Goal: Task Accomplishment & Management: Use online tool/utility

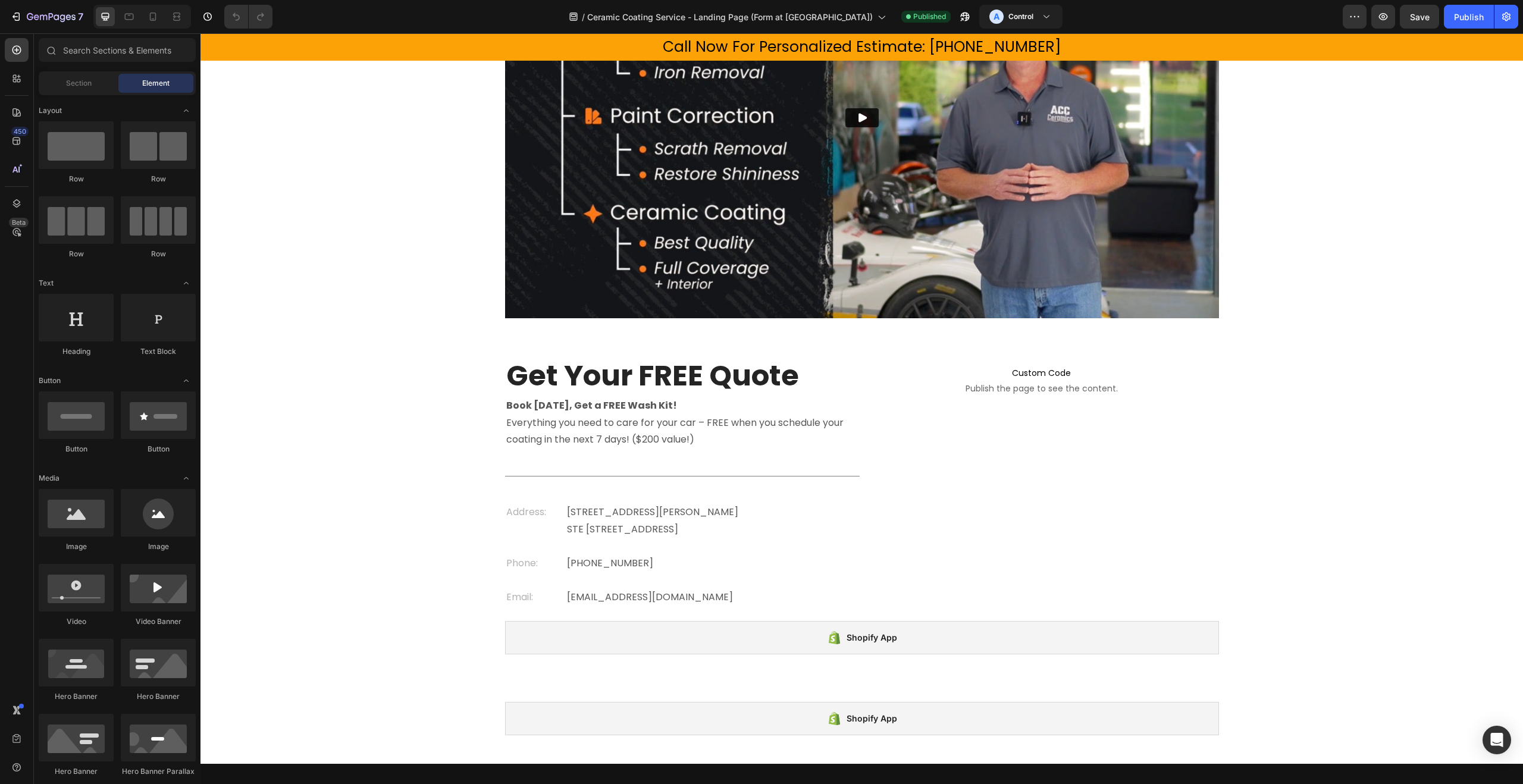
scroll to position [783, 0]
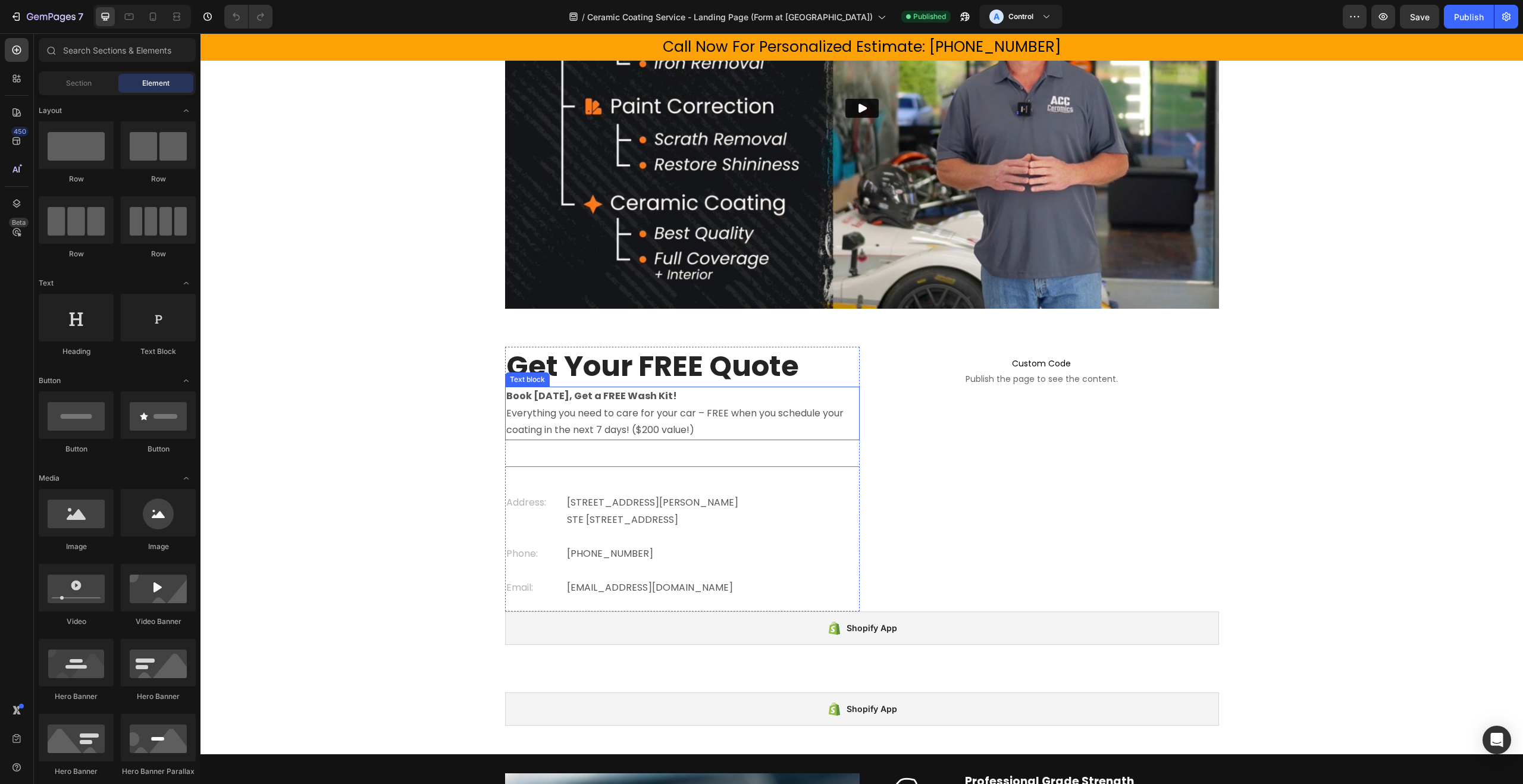
click at [529, 392] on strong "Book [DATE], Get a FREE Wash Kit!" at bounding box center [592, 396] width 171 height 13
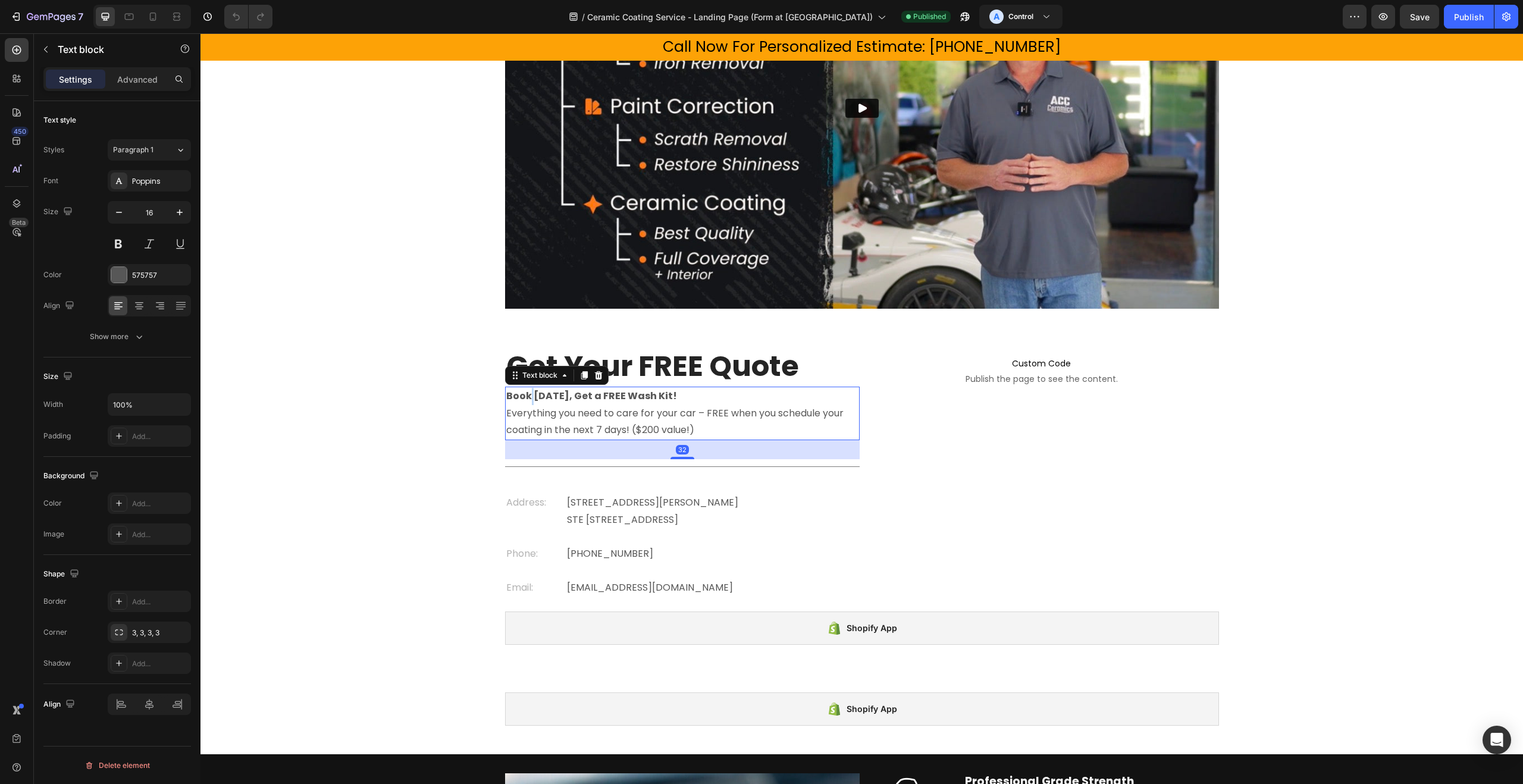
click at [529, 392] on strong "Book [DATE], Get a FREE Wash Kit!" at bounding box center [592, 396] width 171 height 13
click at [523, 395] on strong "Book [DATE], Get a FREE Wash Kit!" at bounding box center [592, 396] width 171 height 13
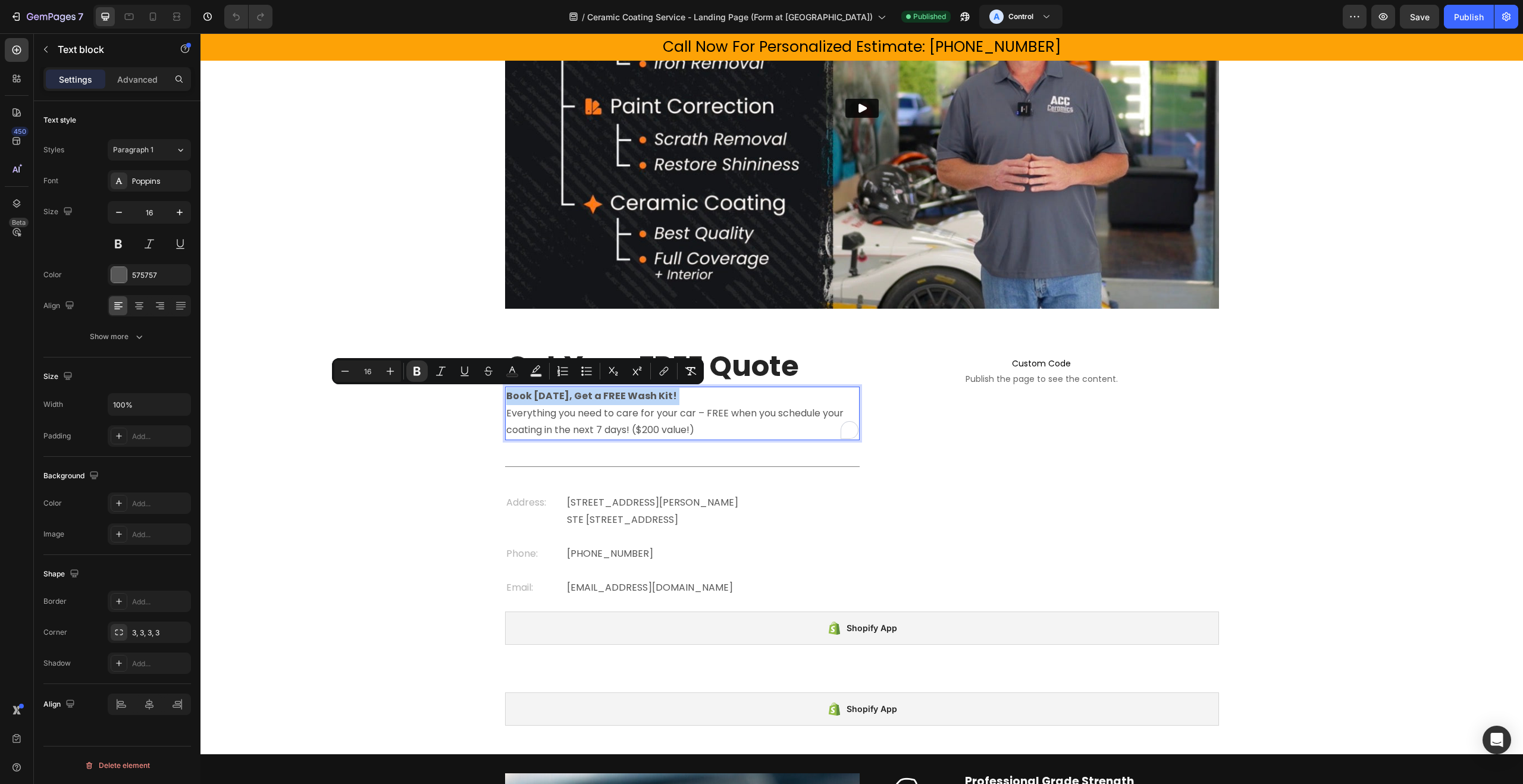
click at [523, 395] on strong "Book [DATE], Get a FREE Wash Kit!" at bounding box center [592, 396] width 171 height 13
click at [443, 458] on div "Get Your FREE Quote Heading Book [DATE], Get a FREE Wash Kit! Everything you ne…" at bounding box center [862, 501] width 1323 height 308
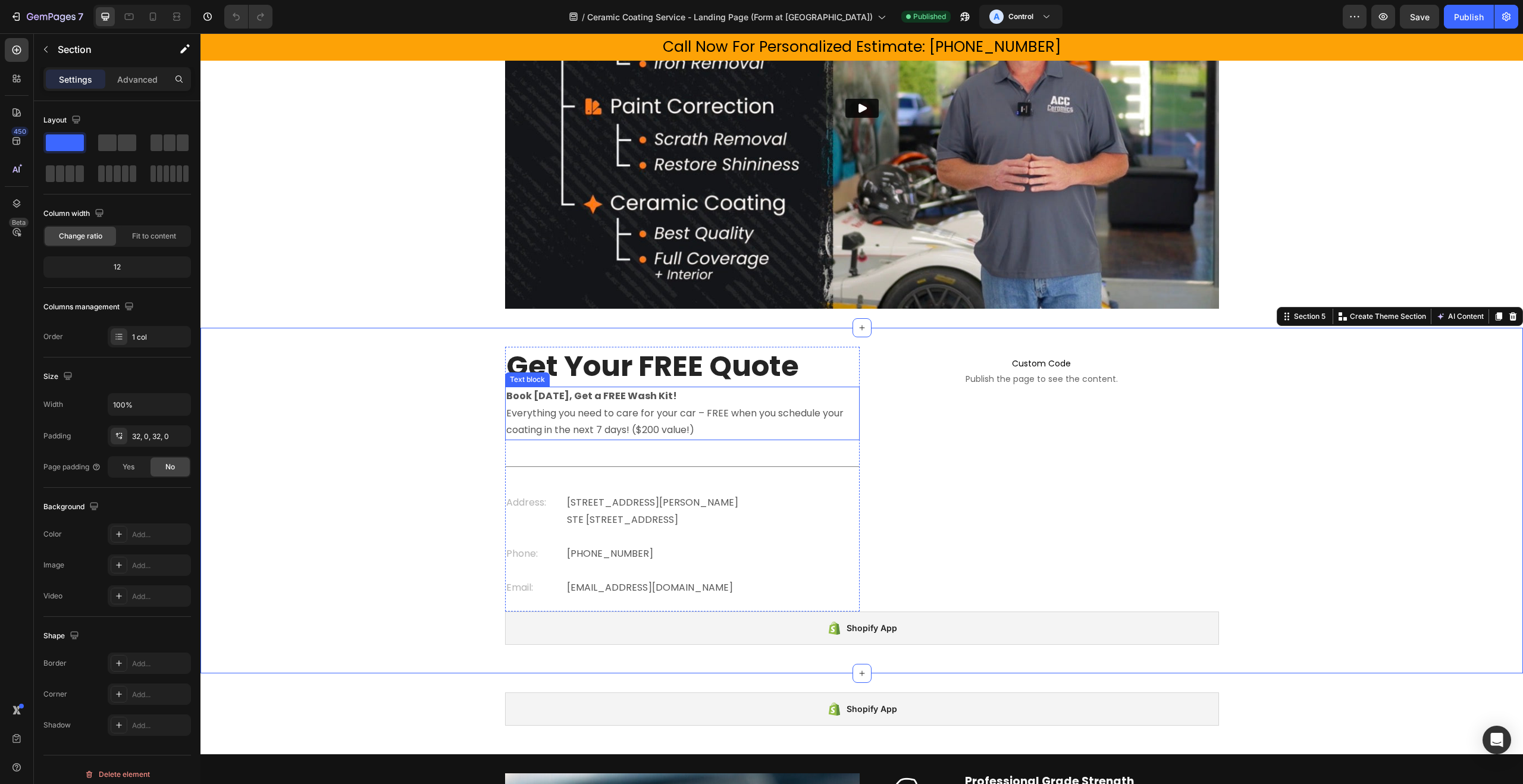
click at [706, 429] on p "Book [DATE], Get a FREE Wash Kit! Everything you need to care for your car – FR…" at bounding box center [683, 413] width 352 height 51
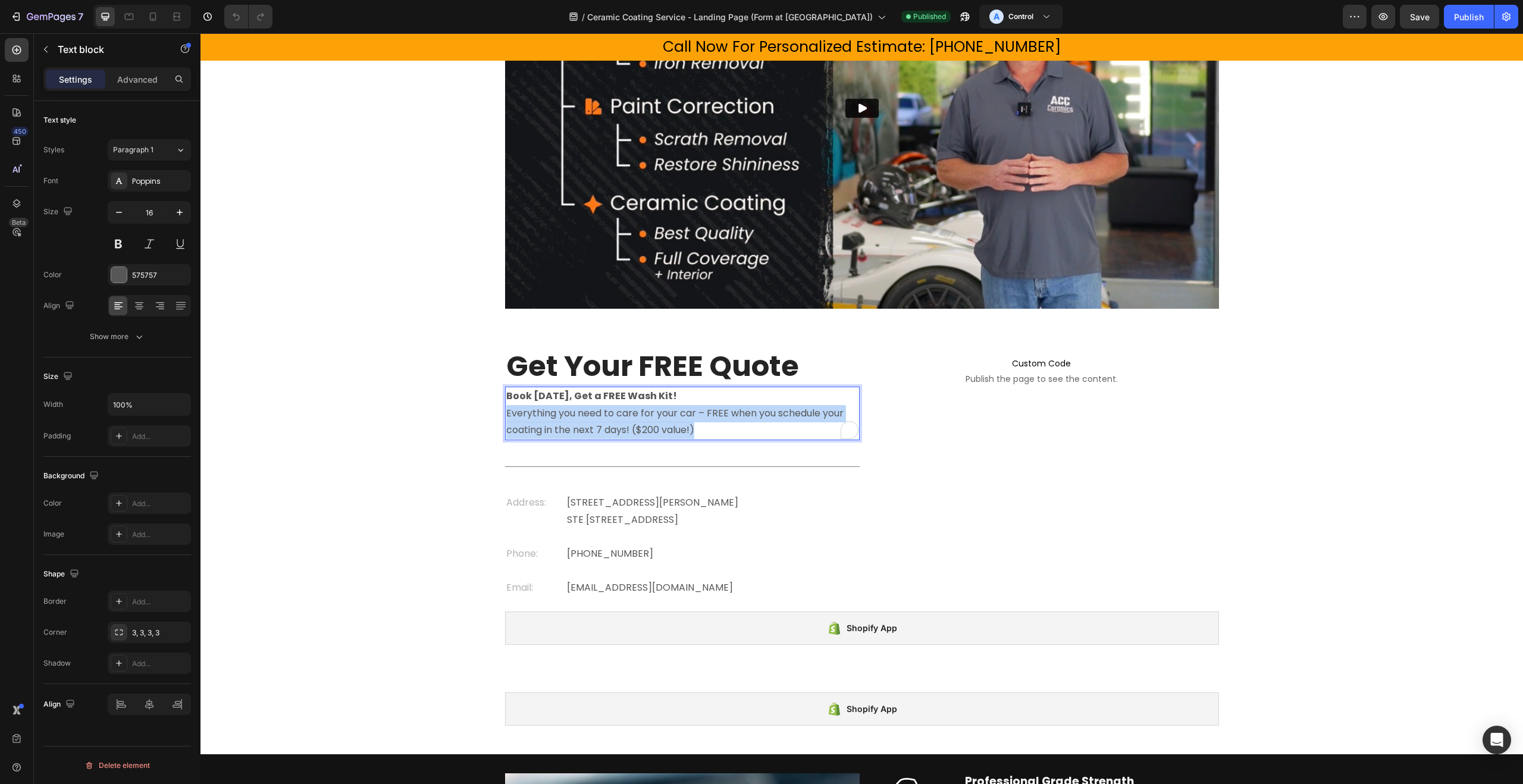
click at [706, 429] on p "Book [DATE], Get a FREE Wash Kit! Everything you need to care for your car – FR…" at bounding box center [683, 413] width 352 height 51
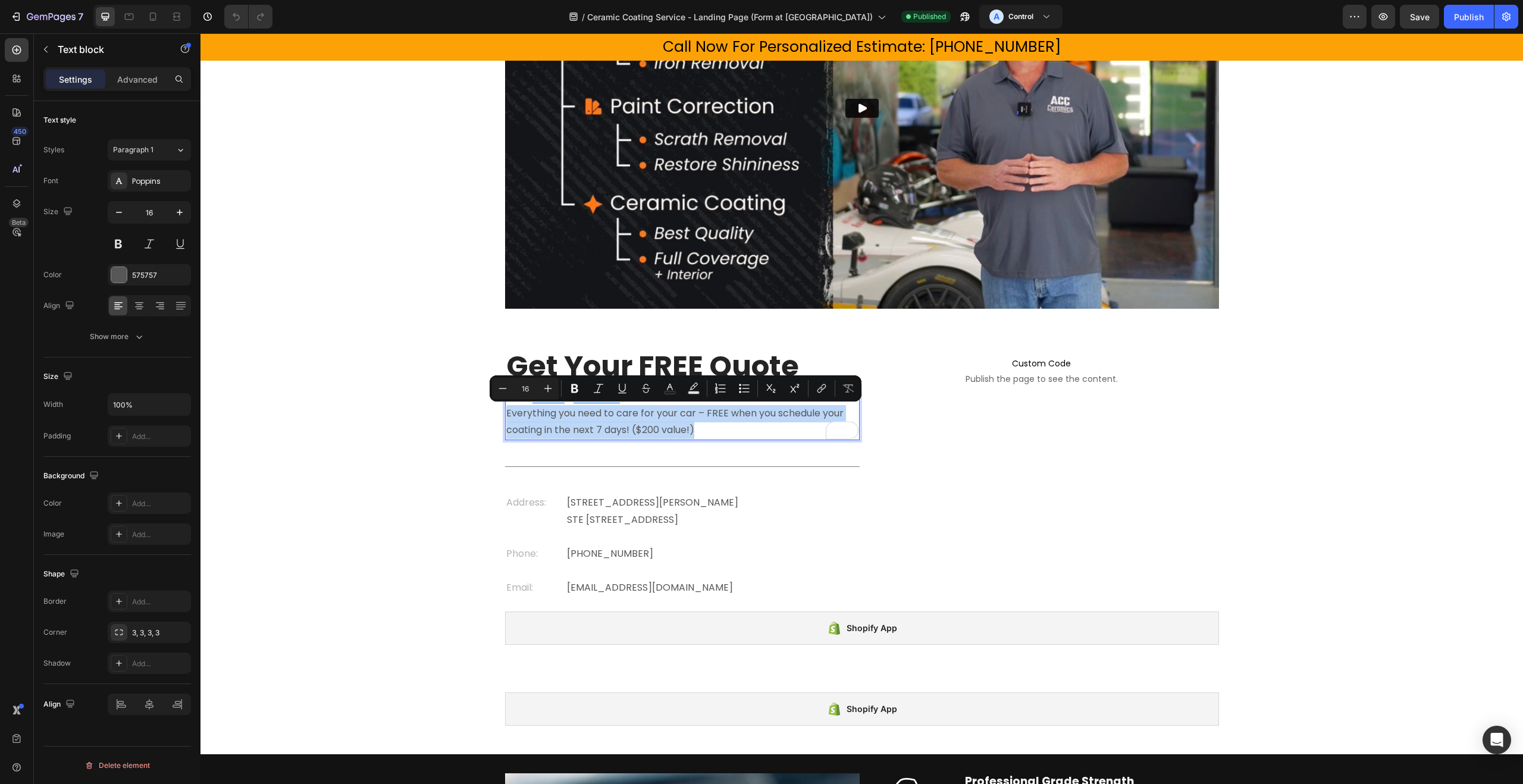
click at [709, 429] on p "Book [DATE], Get a FREE Wash Kit! Everything you need to care for your car – FR…" at bounding box center [683, 413] width 352 height 51
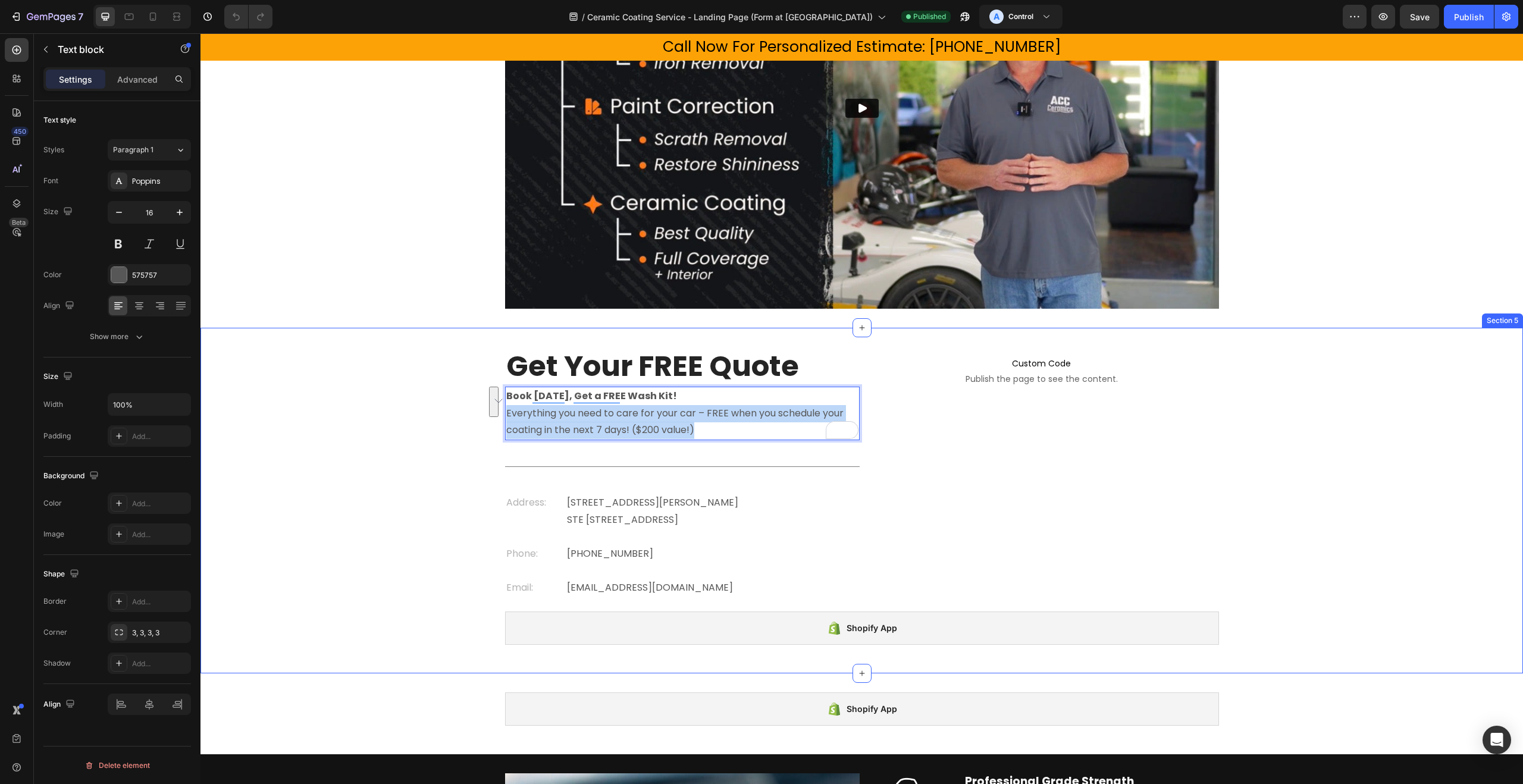
drag, startPoint x: 709, startPoint y: 429, endPoint x: 503, endPoint y: 409, distance: 207.0
click at [503, 409] on div "Get Your FREE Quote Heading Book [DATE], Get a FREE Wash Kit! Everything you ne…" at bounding box center [862, 501] width 1323 height 308
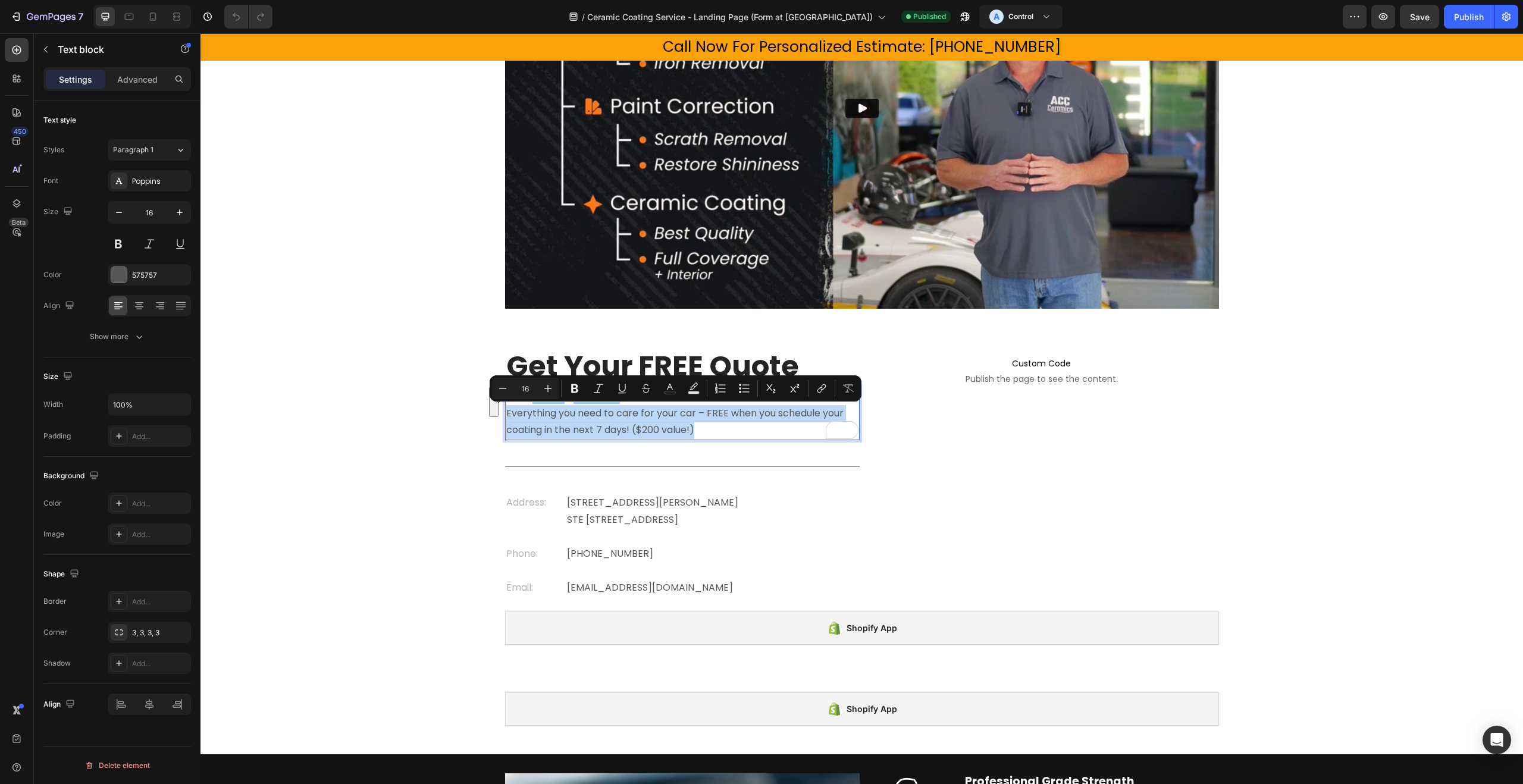
click at [646, 421] on p "Book [DATE], Get a FREE Wash Kit! Everything you need to care for your car – FR…" at bounding box center [683, 413] width 352 height 51
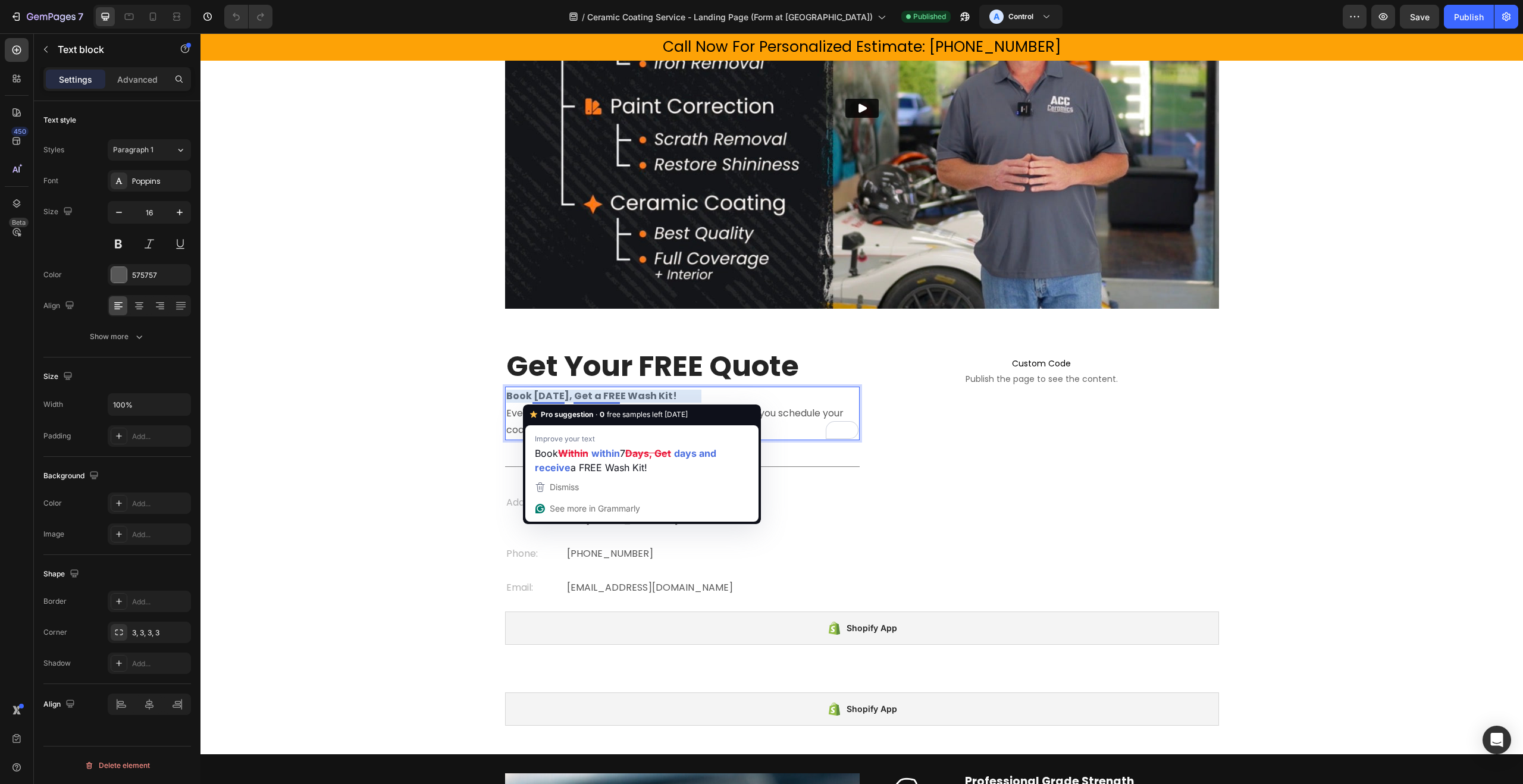
click at [608, 395] on strong "Book [DATE], Get a FREE Wash Kit!" at bounding box center [592, 396] width 171 height 13
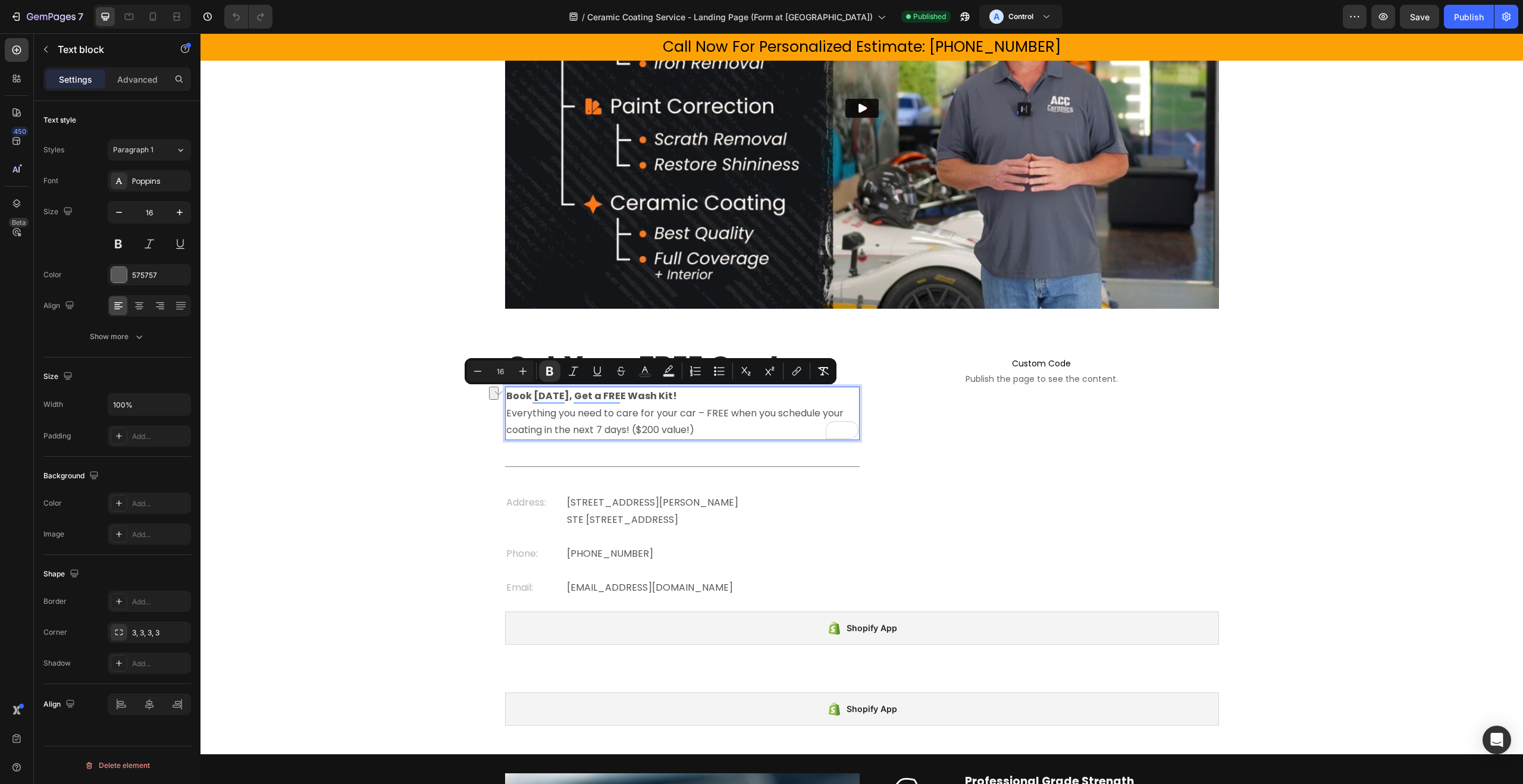
drag, startPoint x: 603, startPoint y: 397, endPoint x: 697, endPoint y: 398, distance: 94.0
click at [677, 398] on strong "Book [DATE], Get a FREE Wash Kit!" at bounding box center [592, 396] width 171 height 13
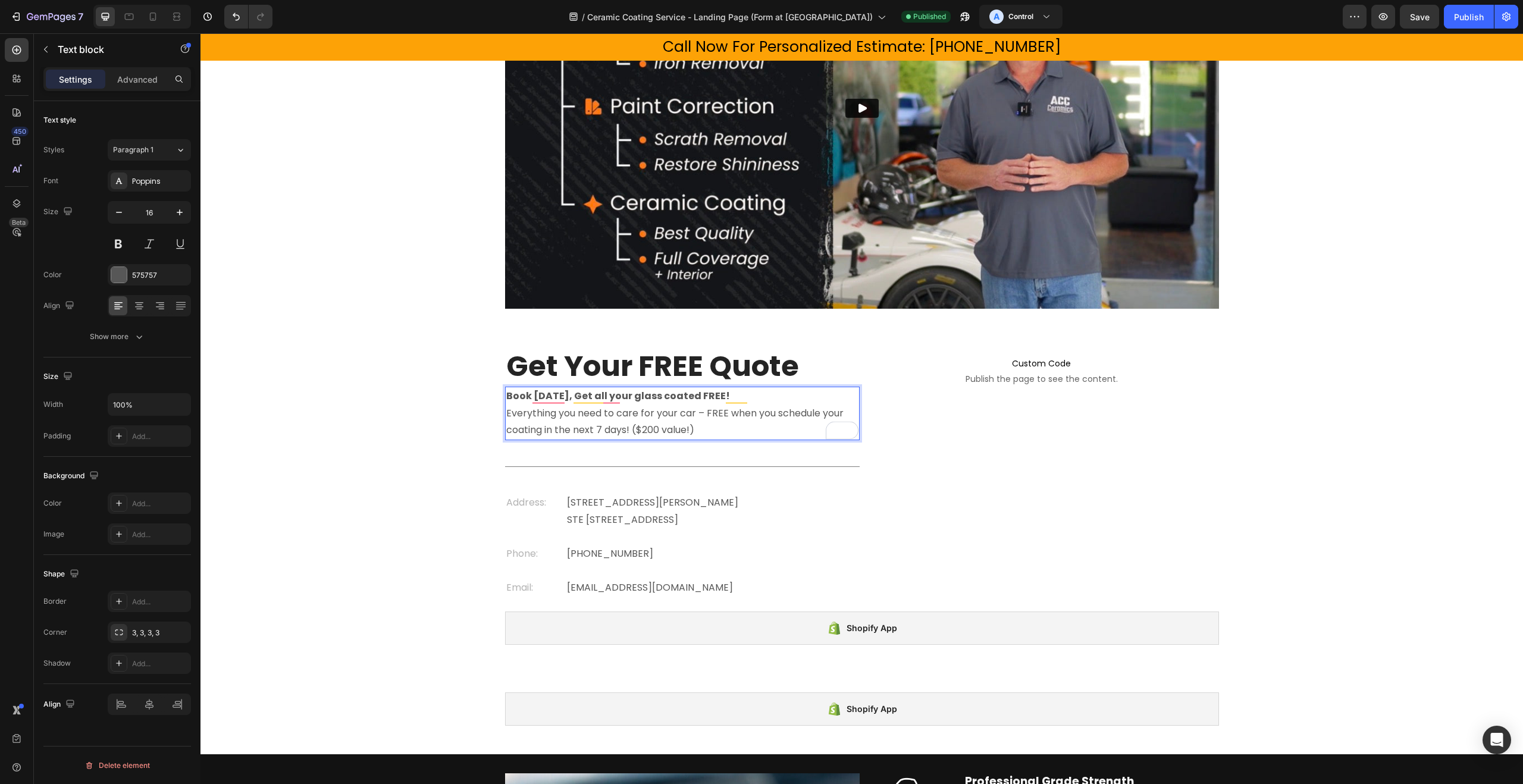
click at [570, 427] on p "Book [DATE], Get all your glass coated FREE! Everything you need to care for yo…" at bounding box center [683, 413] width 352 height 51
click at [508, 416] on p "Book [DATE], Get all your glass coated FREE! Everything you need to care for yo…" at bounding box center [683, 413] width 352 height 51
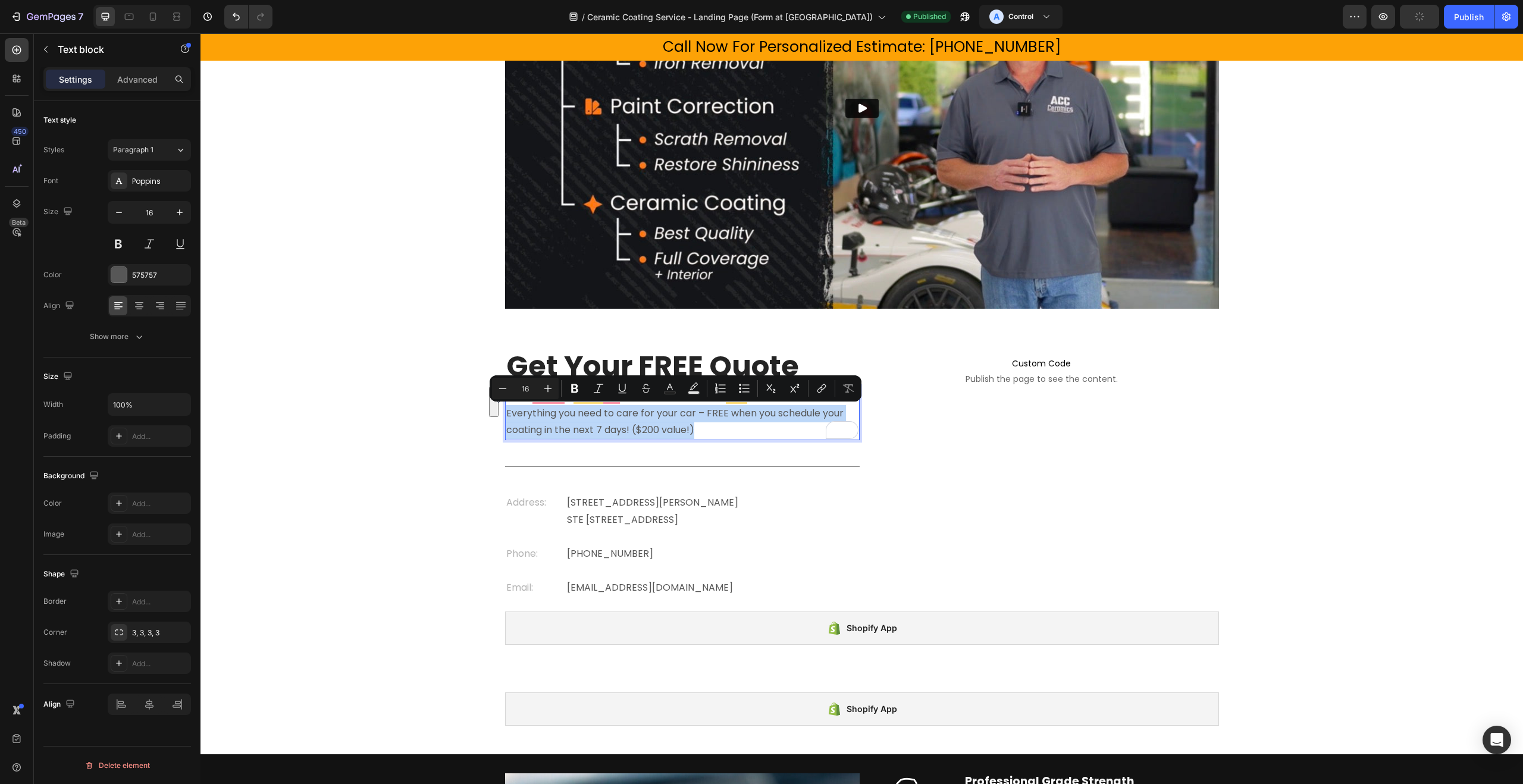
drag, startPoint x: 507, startPoint y: 414, endPoint x: 705, endPoint y: 431, distance: 198.7
click at [705, 431] on p "Book [DATE], Get all your glass coated FREE! Everything you need to care for yo…" at bounding box center [683, 413] width 352 height 51
click at [558, 414] on p "Book [DATE], Get all your glass coated FREE! Everything you need to care for yo…" at bounding box center [683, 413] width 352 height 51
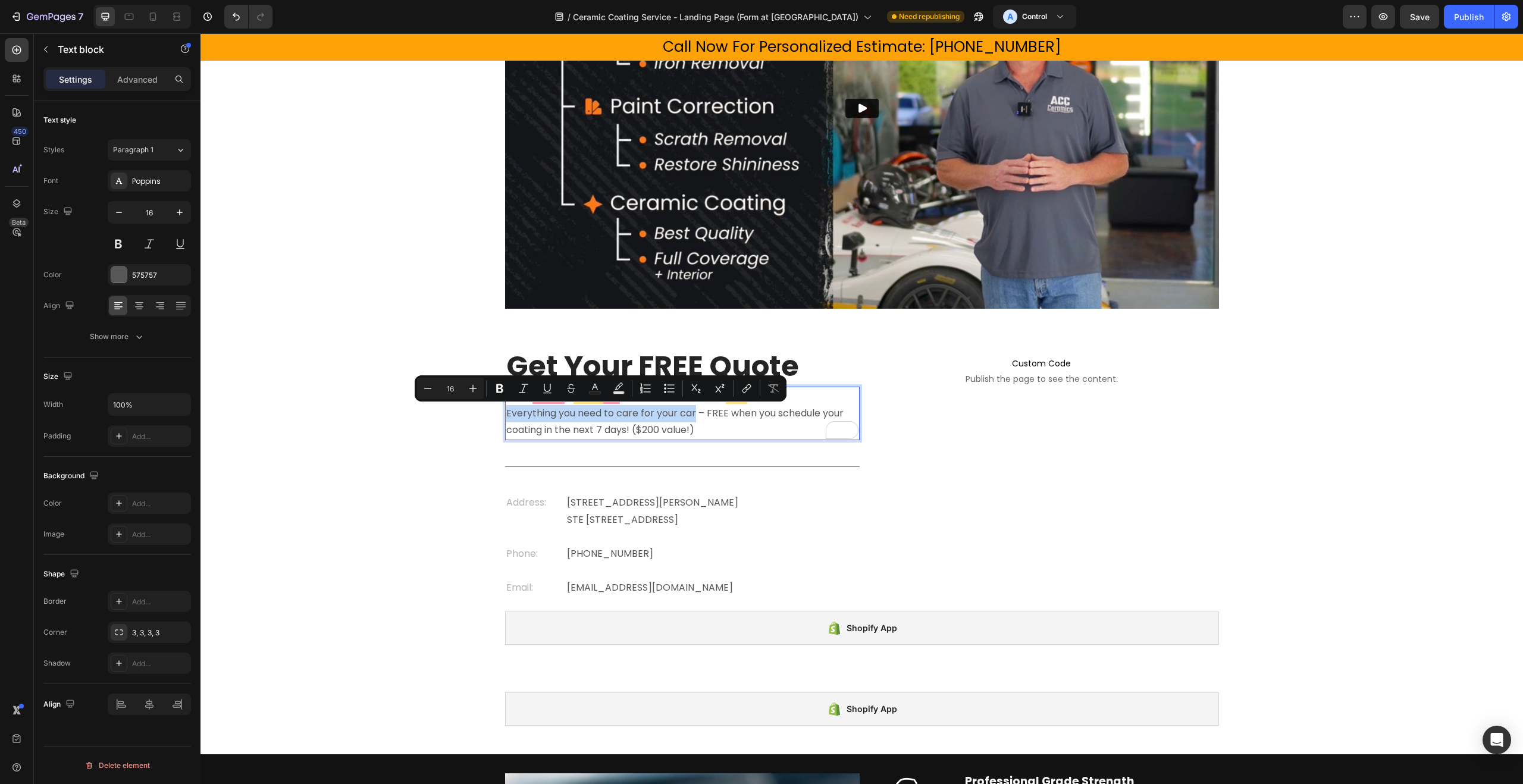
drag, startPoint x: 506, startPoint y: 414, endPoint x: 697, endPoint y: 415, distance: 191.0
click at [697, 415] on p "Book [DATE], Get all your glass coated FREE! Everything you need to care for yo…" at bounding box center [683, 413] width 352 height 51
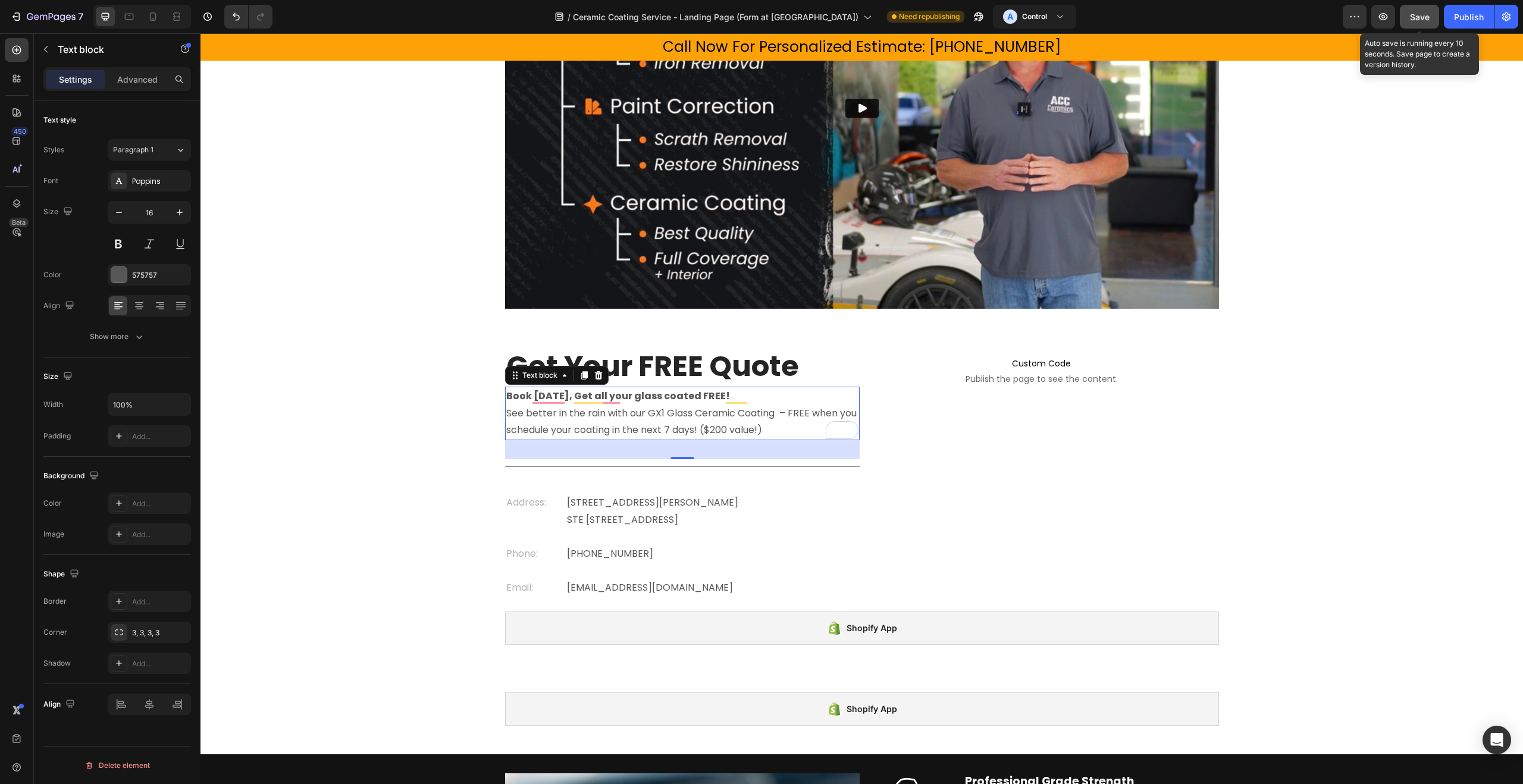
click at [1435, 13] on button "Save" at bounding box center [1419, 16] width 39 height 24
click at [1465, 15] on div "Publish" at bounding box center [1469, 16] width 30 height 13
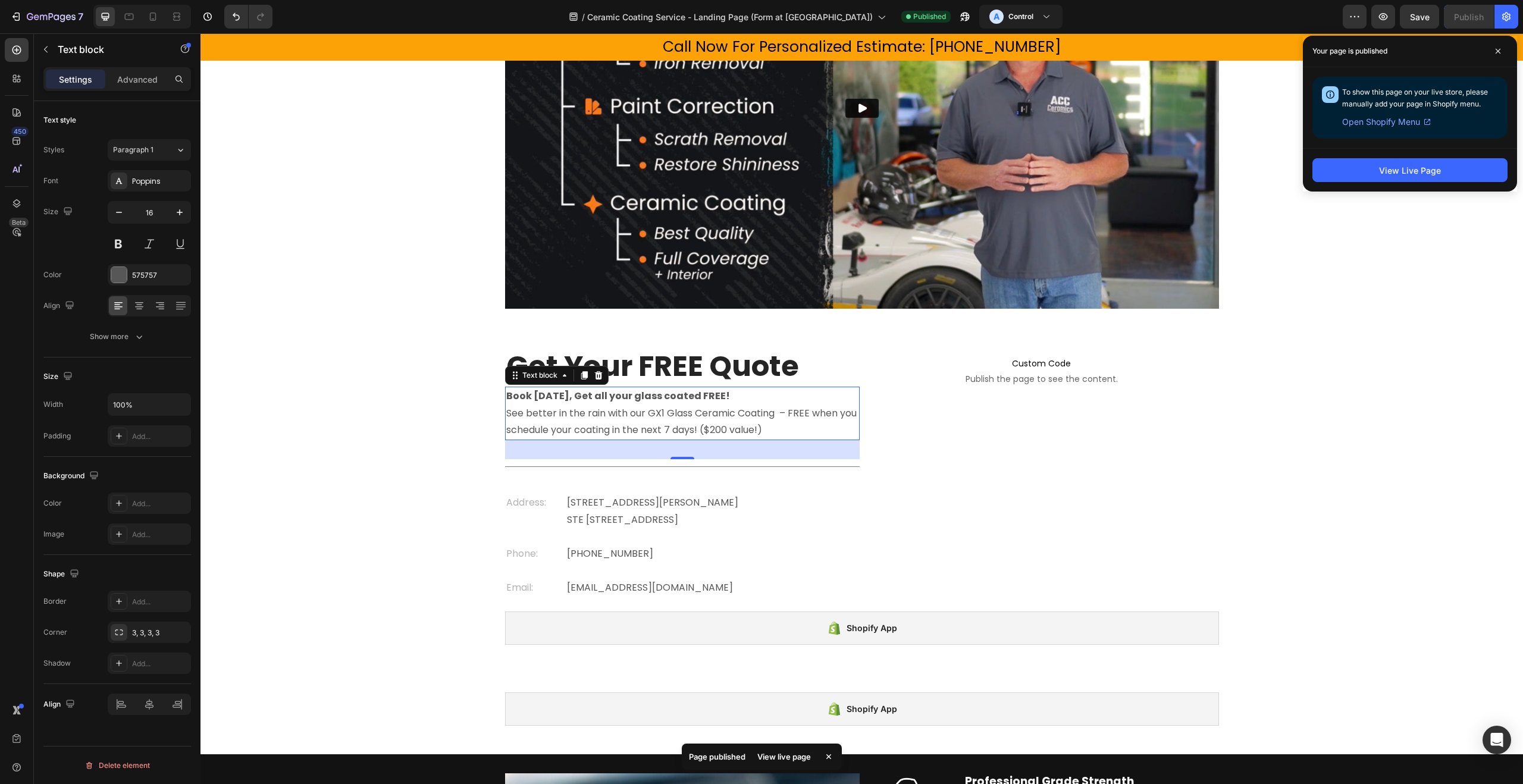
drag, startPoint x: 1492, startPoint y: 52, endPoint x: 1394, endPoint y: 76, distance: 100.9
click at [1492, 52] on span at bounding box center [1499, 51] width 19 height 19
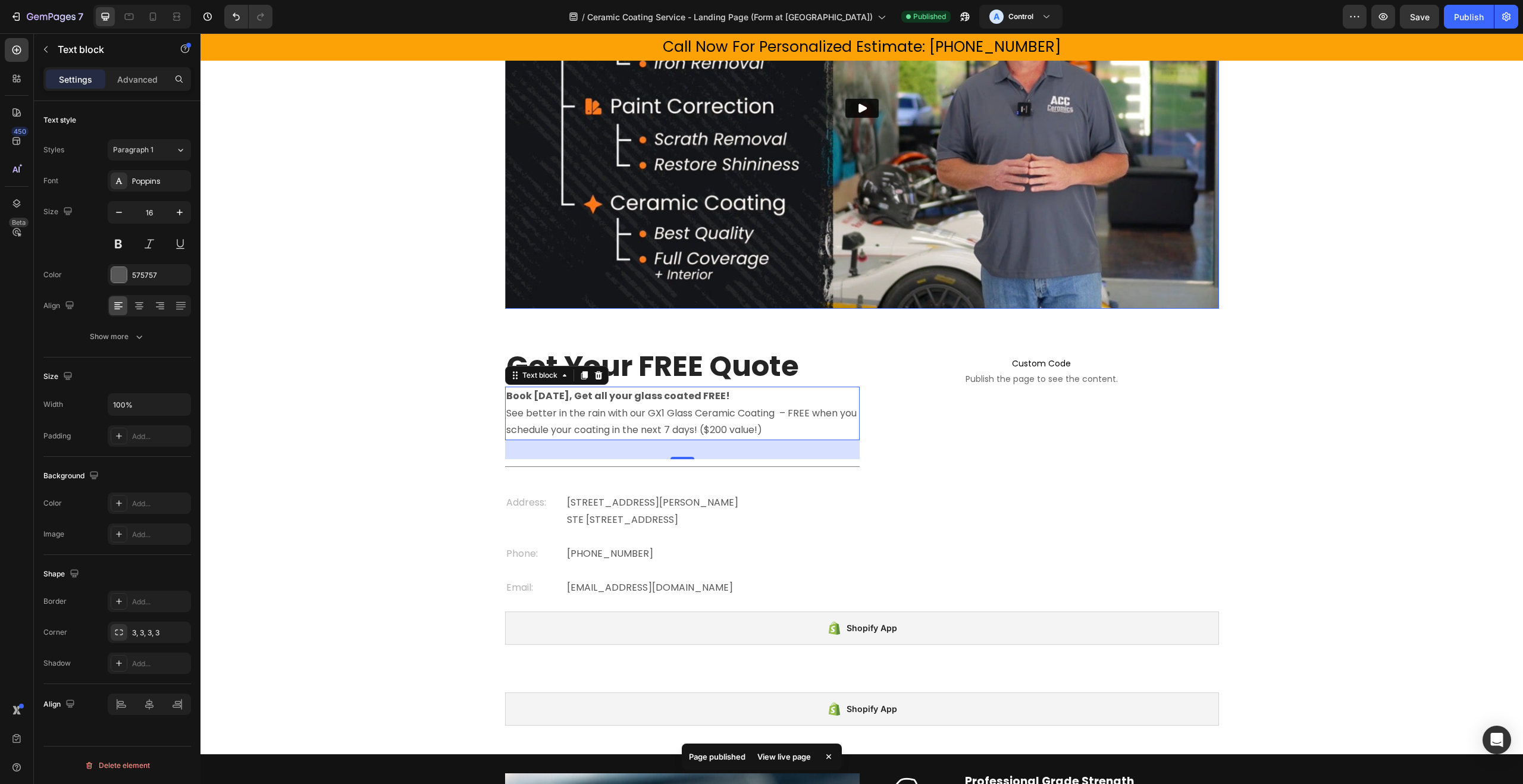
click at [937, 244] on img at bounding box center [862, 108] width 714 height 401
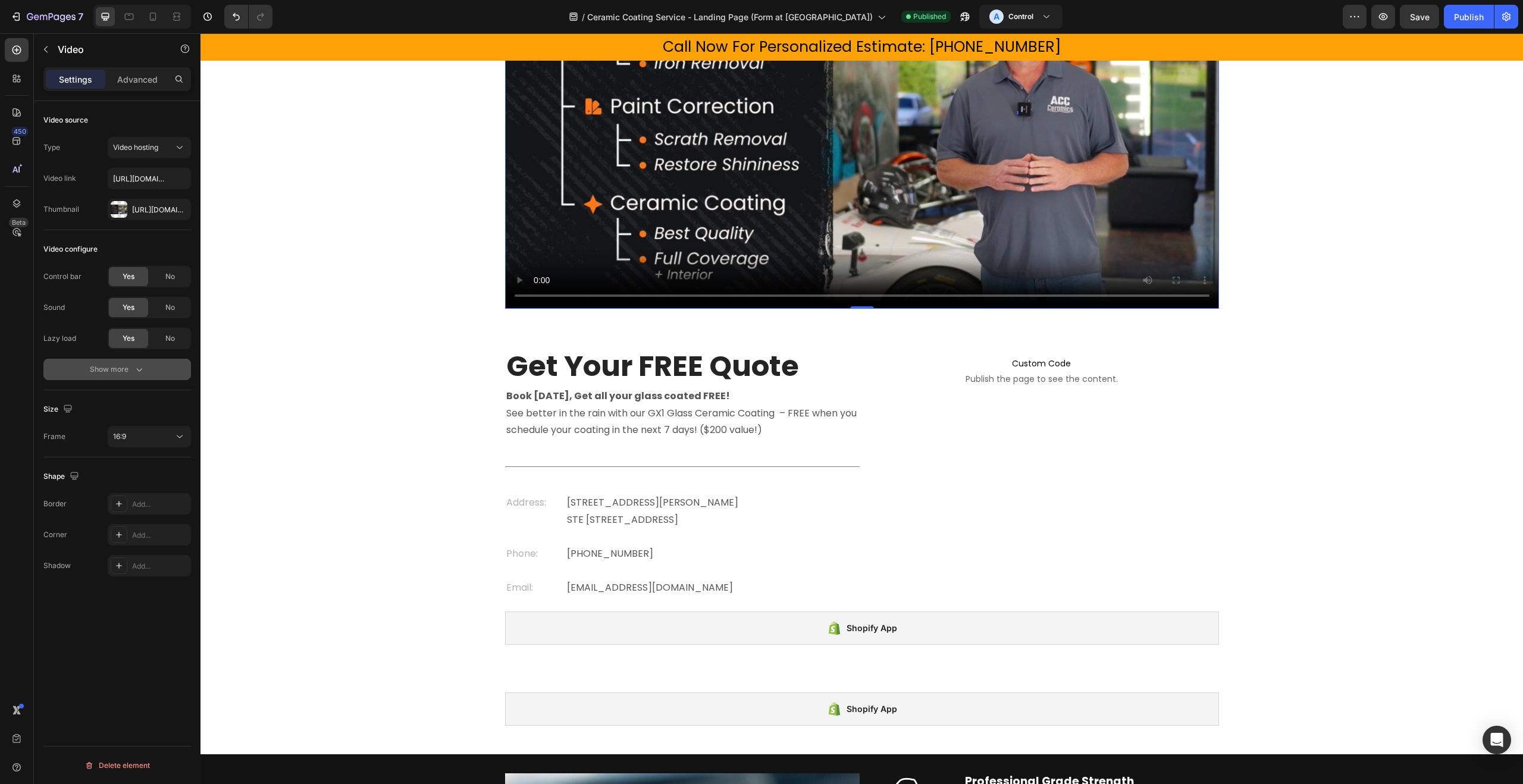
click at [126, 372] on div "Show more" at bounding box center [117, 369] width 56 height 12
click at [141, 81] on p "Advanced" at bounding box center [137, 79] width 41 height 13
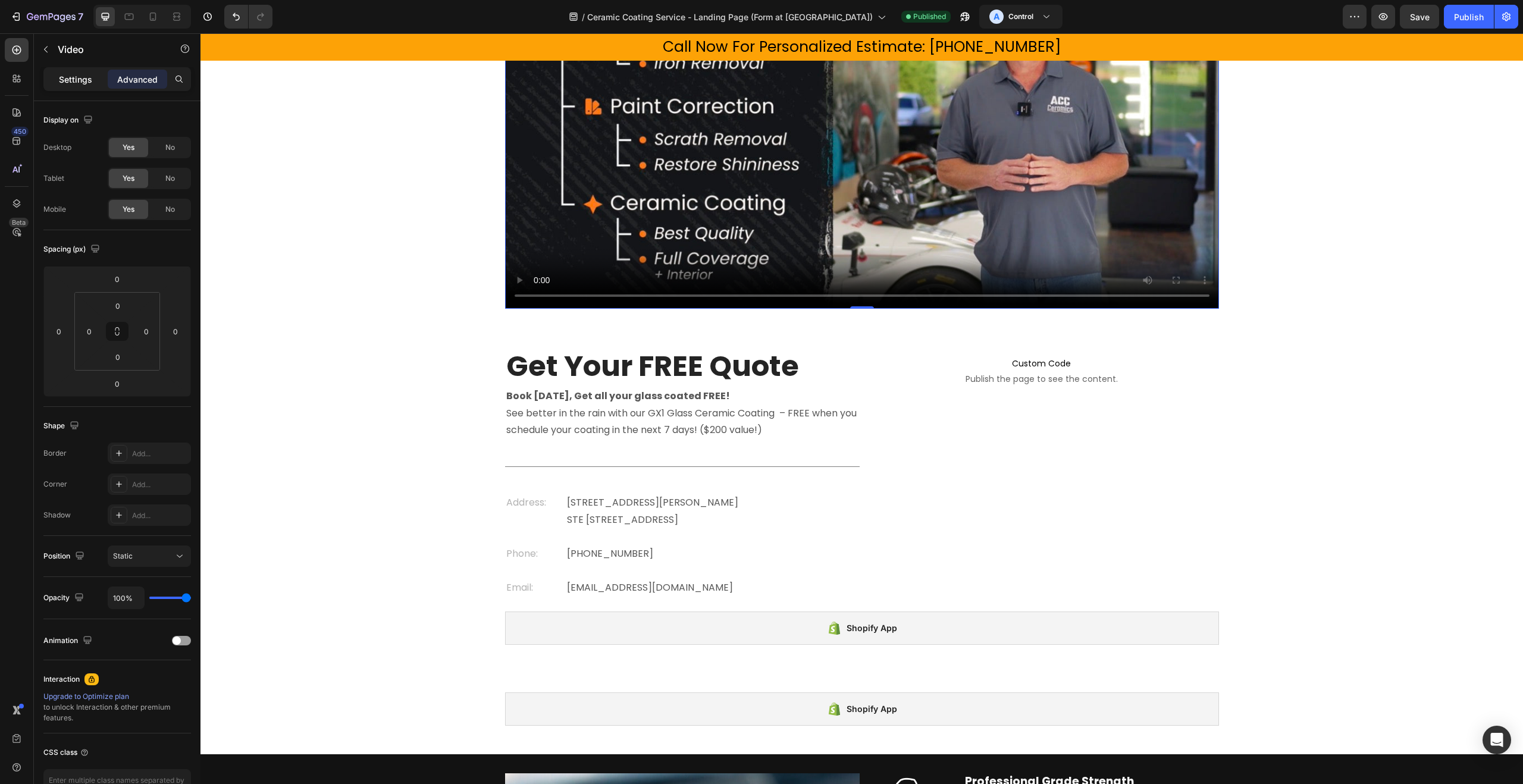
click at [90, 79] on p "Settings" at bounding box center [76, 79] width 33 height 13
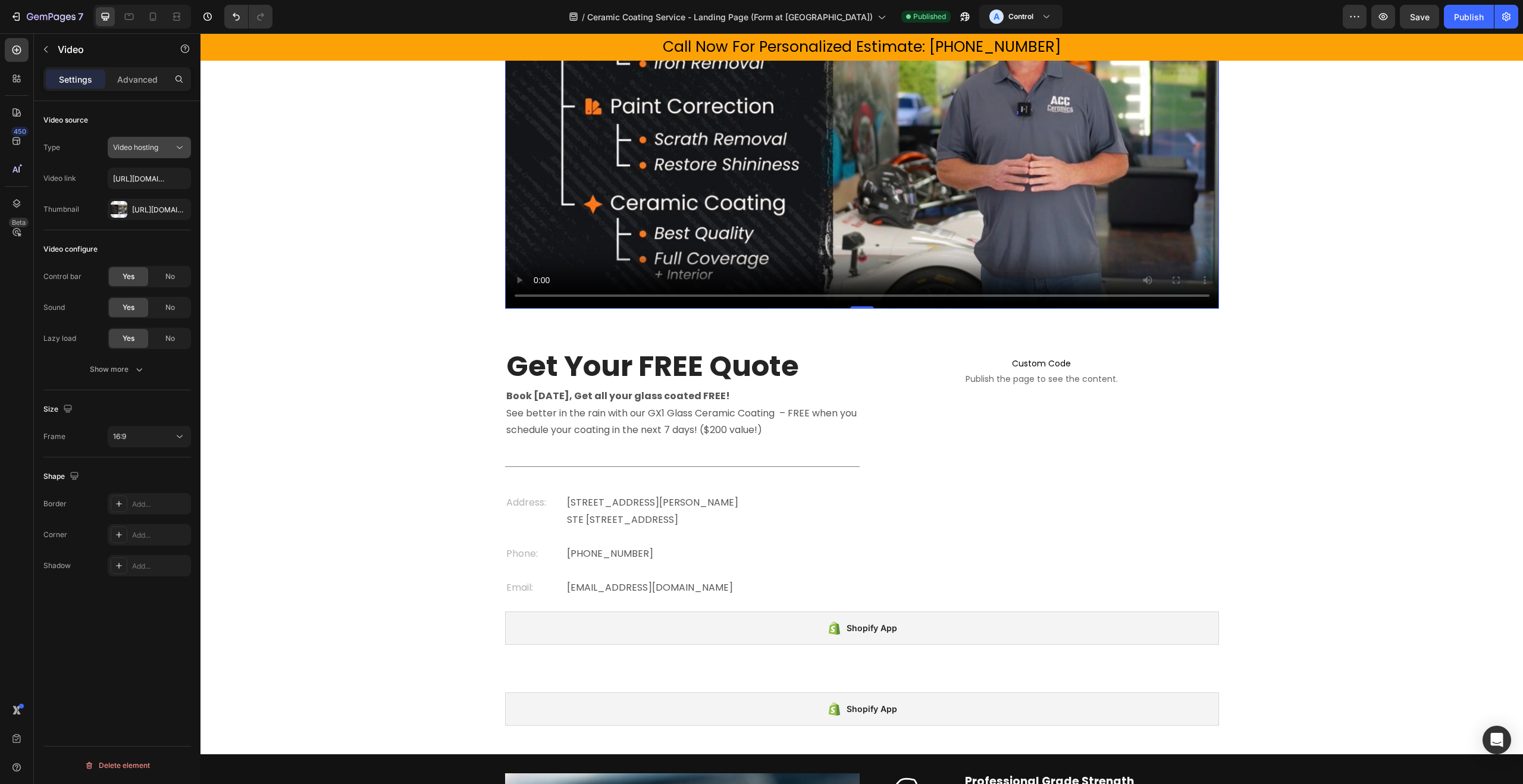
click at [164, 148] on div "Video hosting" at bounding box center [144, 147] width 61 height 10
click at [167, 147] on div "Video hosting" at bounding box center [144, 147] width 61 height 10
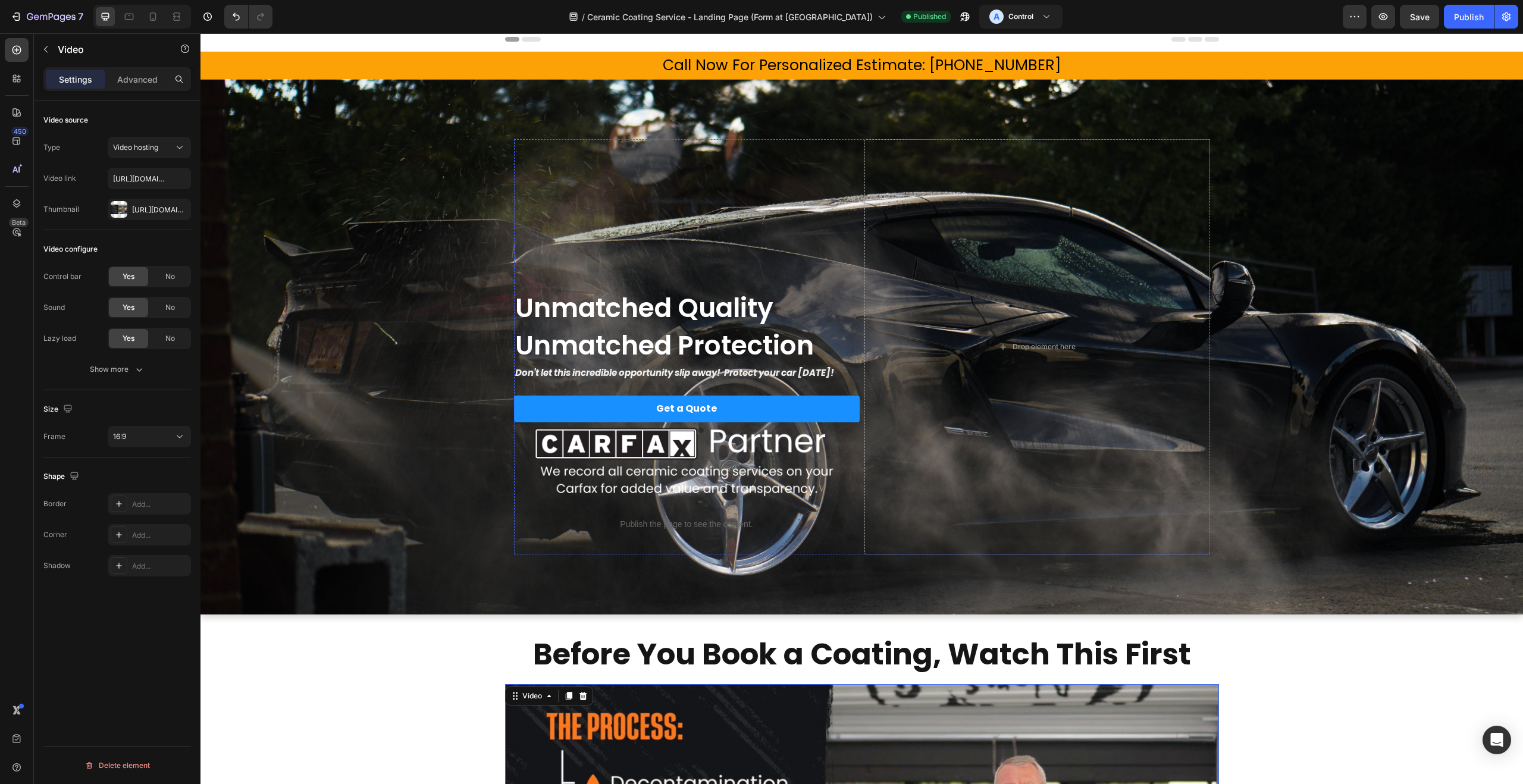
scroll to position [0, 0]
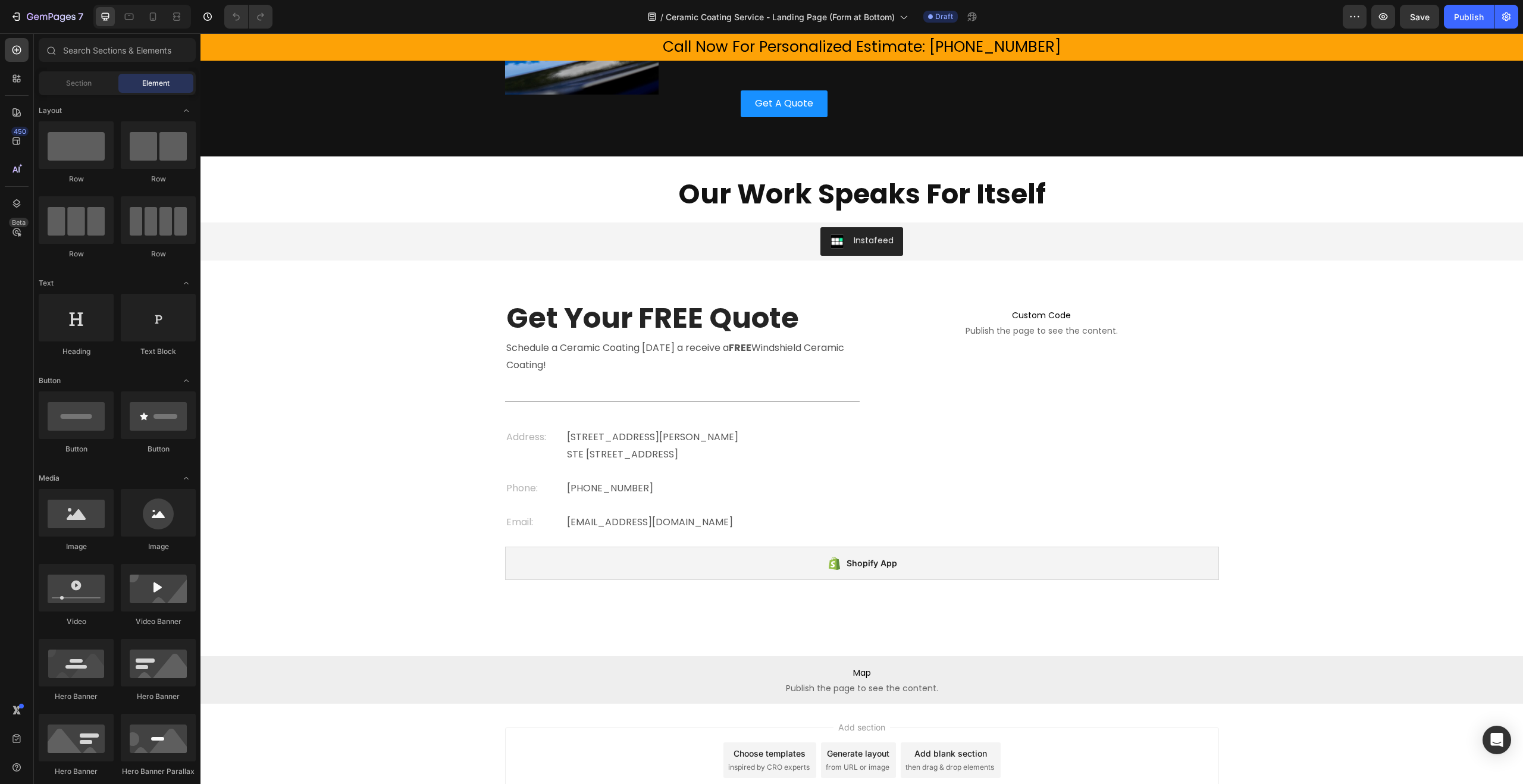
scroll to position [2837, 0]
